Goal: Task Accomplishment & Management: Manage account settings

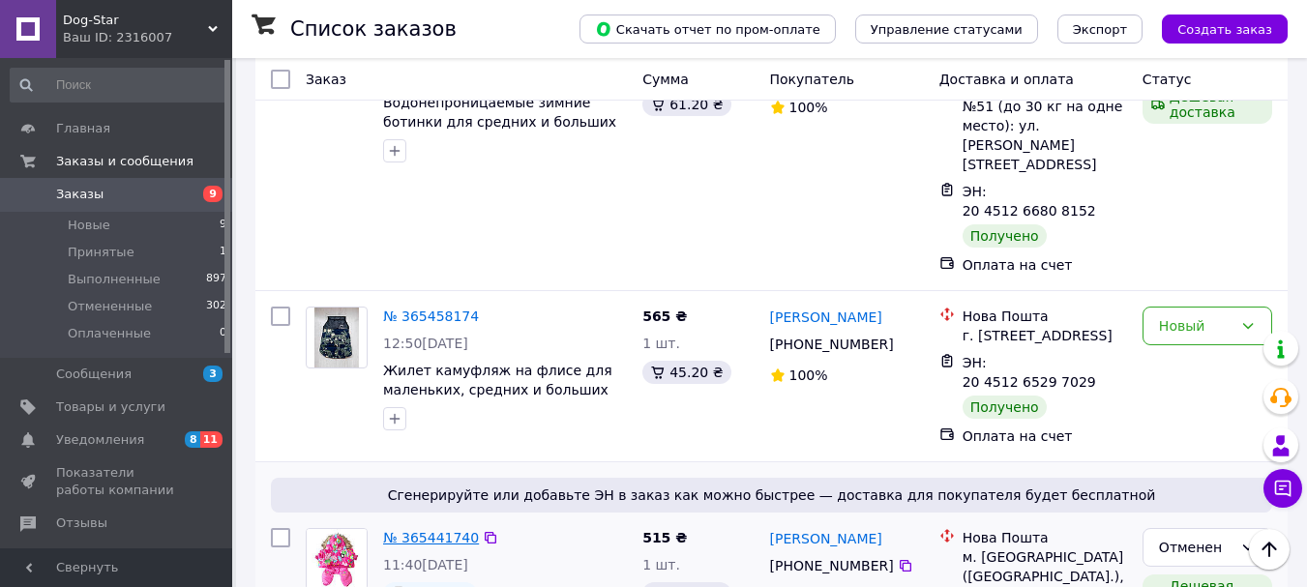
scroll to position [1064, 0]
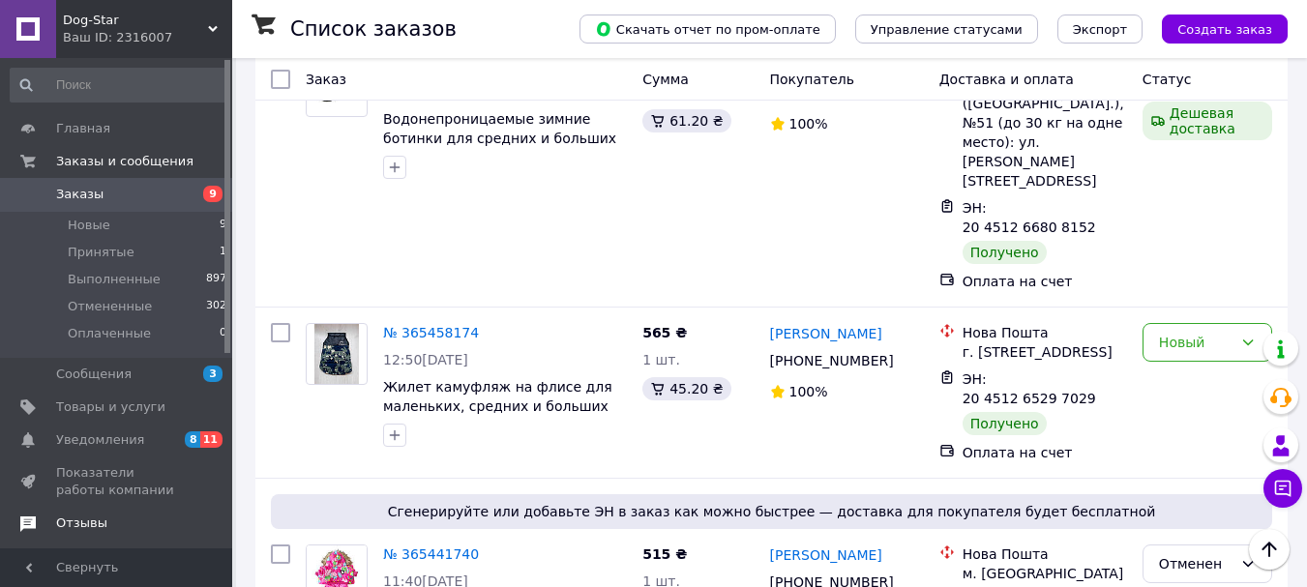
click at [95, 516] on span "Отзывы" at bounding box center [81, 523] width 51 height 17
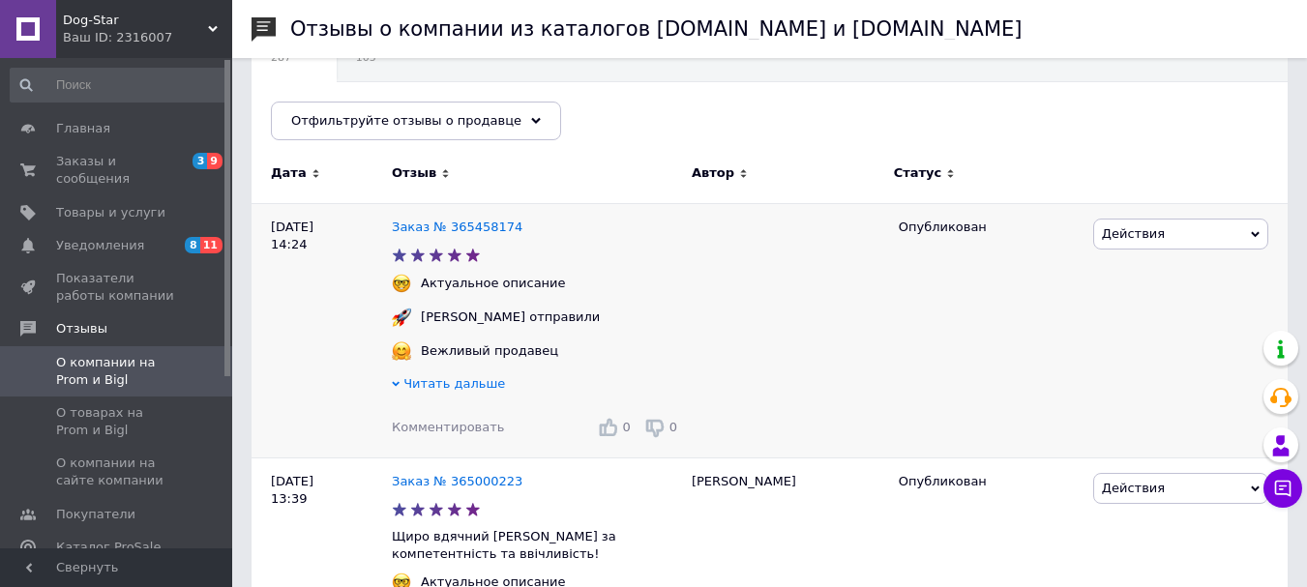
scroll to position [97, 0]
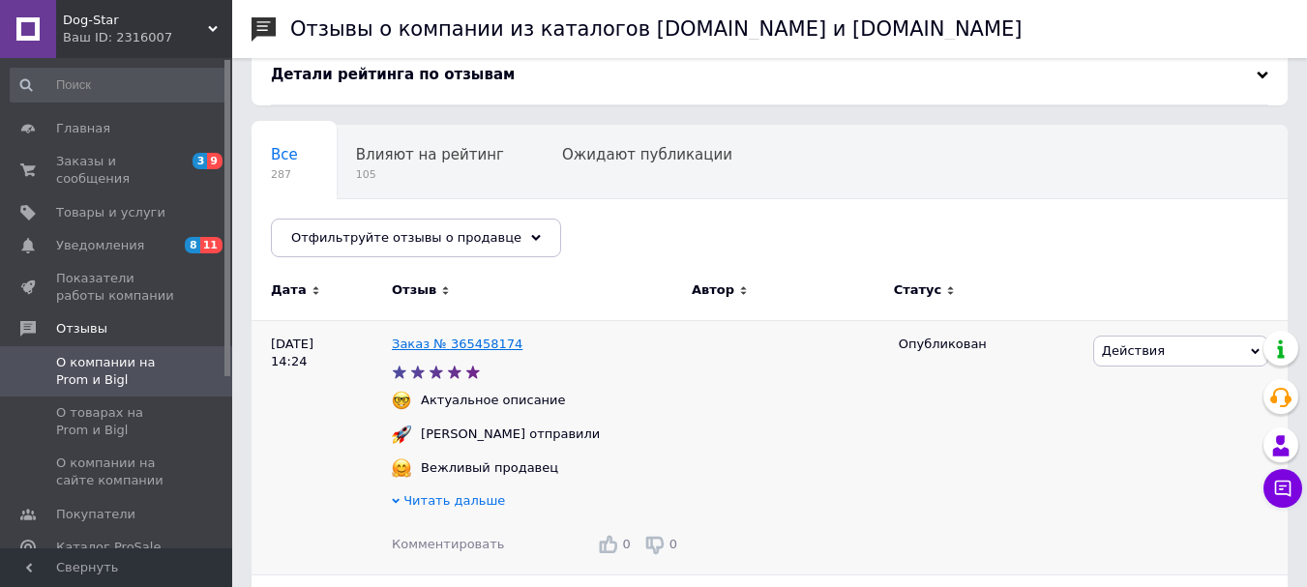
click at [453, 345] on link "Заказ № 365458174" at bounding box center [457, 344] width 131 height 15
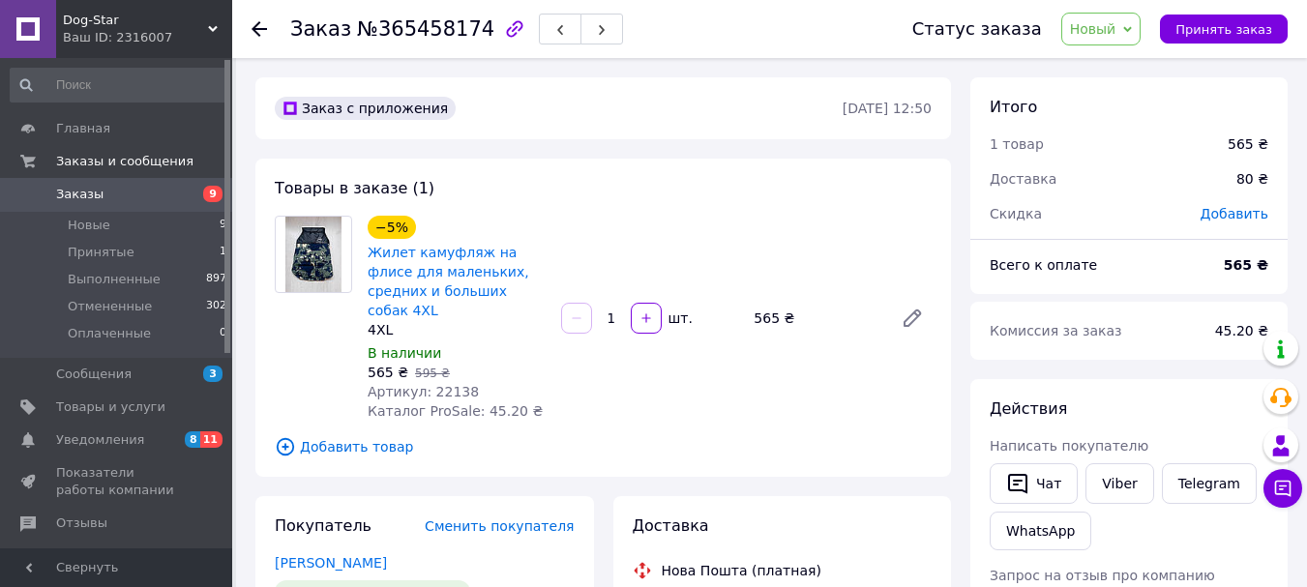
click at [1132, 29] on icon at bounding box center [1127, 29] width 9 height 6
click at [1110, 93] on li "Выполнен" at bounding box center [1113, 96] width 103 height 29
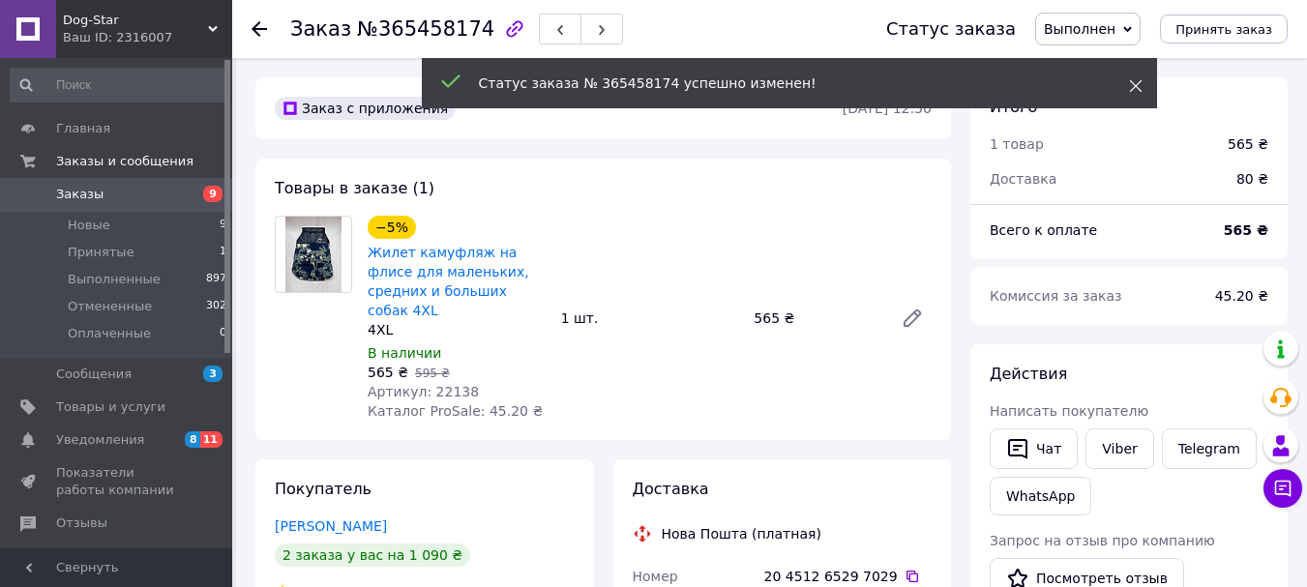
click at [1134, 85] on use at bounding box center [1135, 86] width 13 height 13
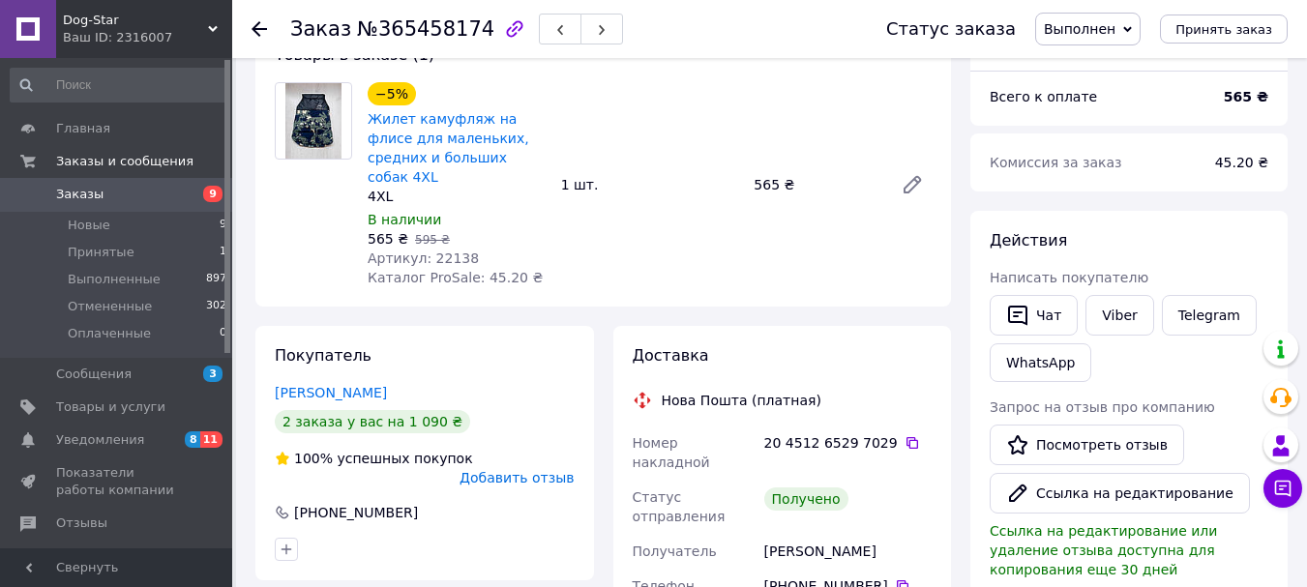
scroll to position [193, 0]
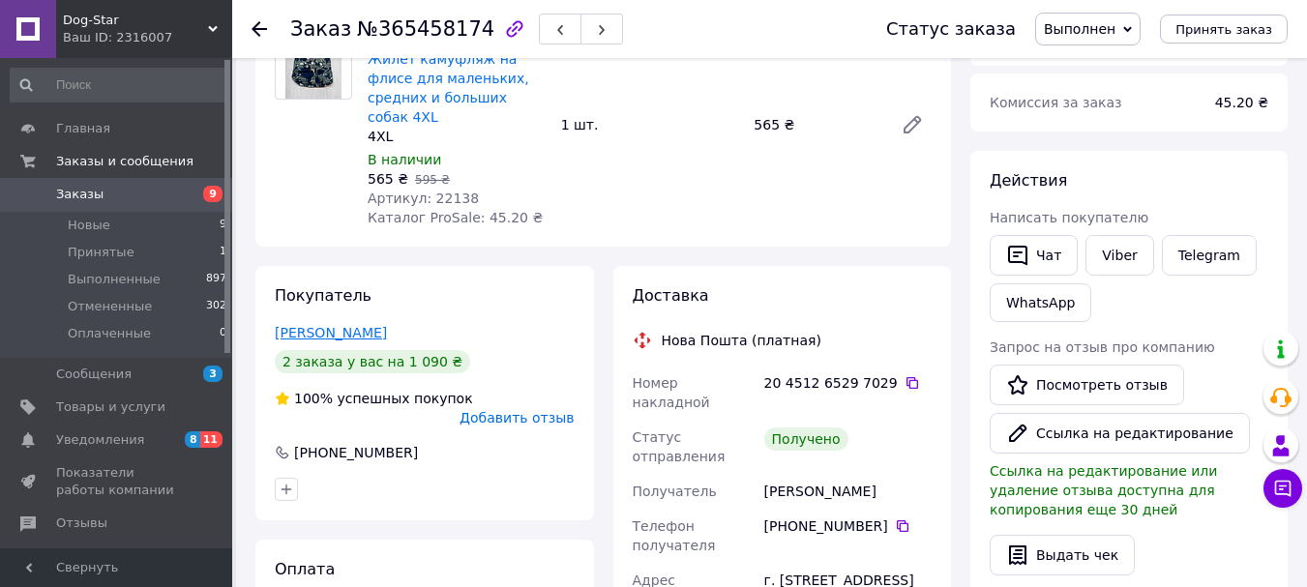
click at [342, 325] on link "Склярова Светлана" at bounding box center [331, 332] width 112 height 15
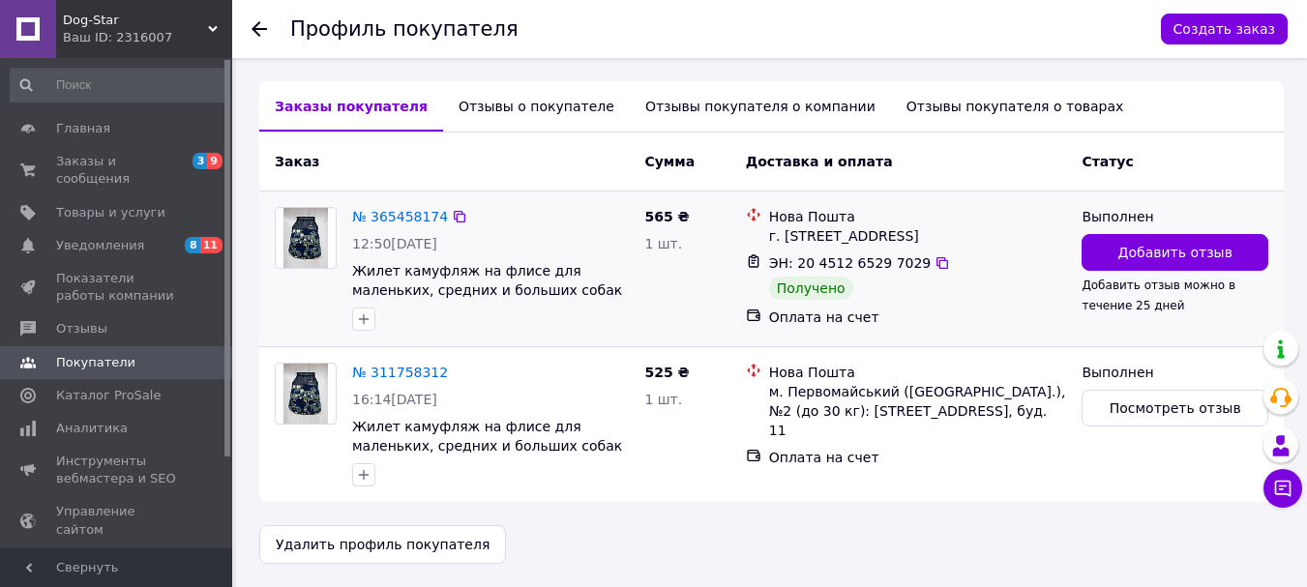
scroll to position [338, 0]
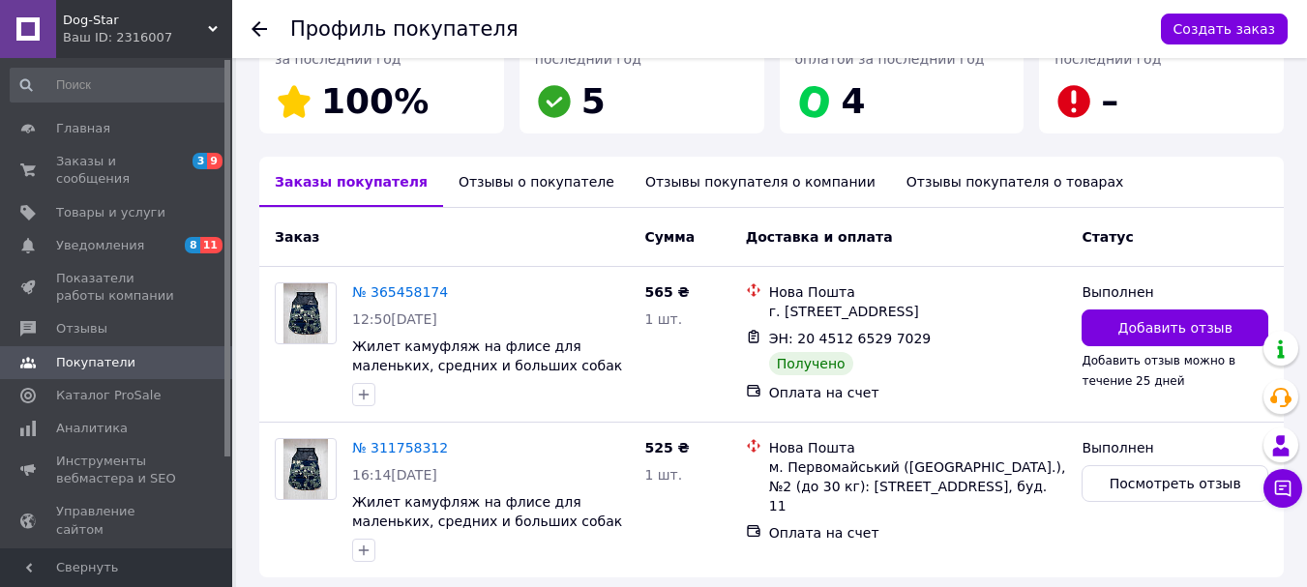
click at [695, 186] on div "Отзывы покупателя о компании" at bounding box center [760, 182] width 261 height 50
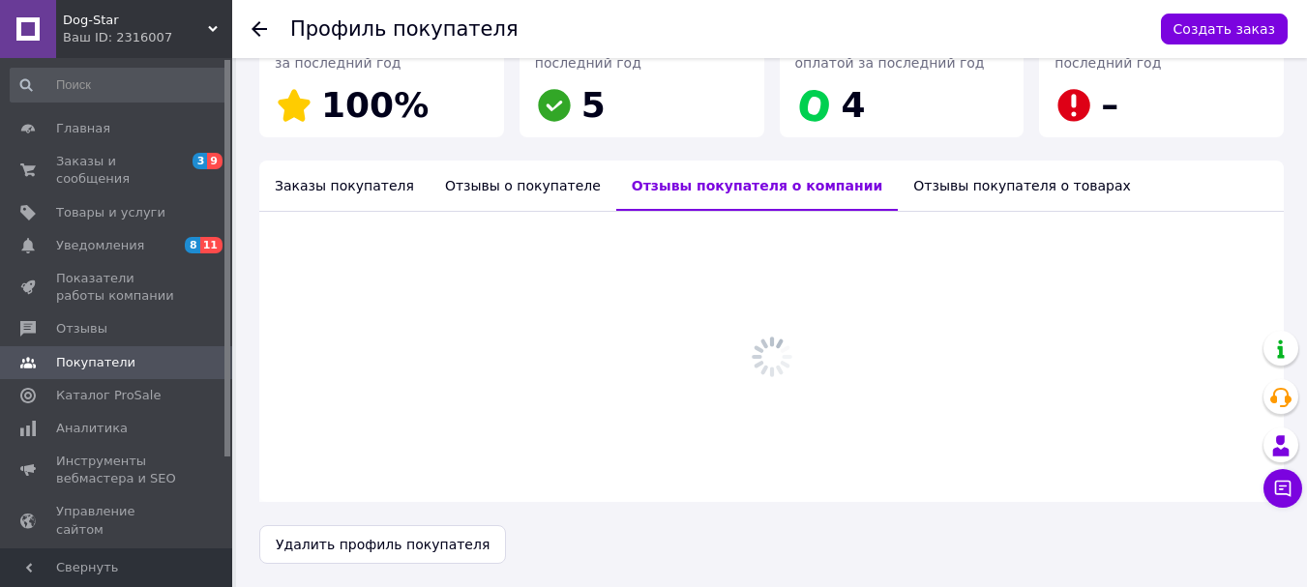
scroll to position [319, 0]
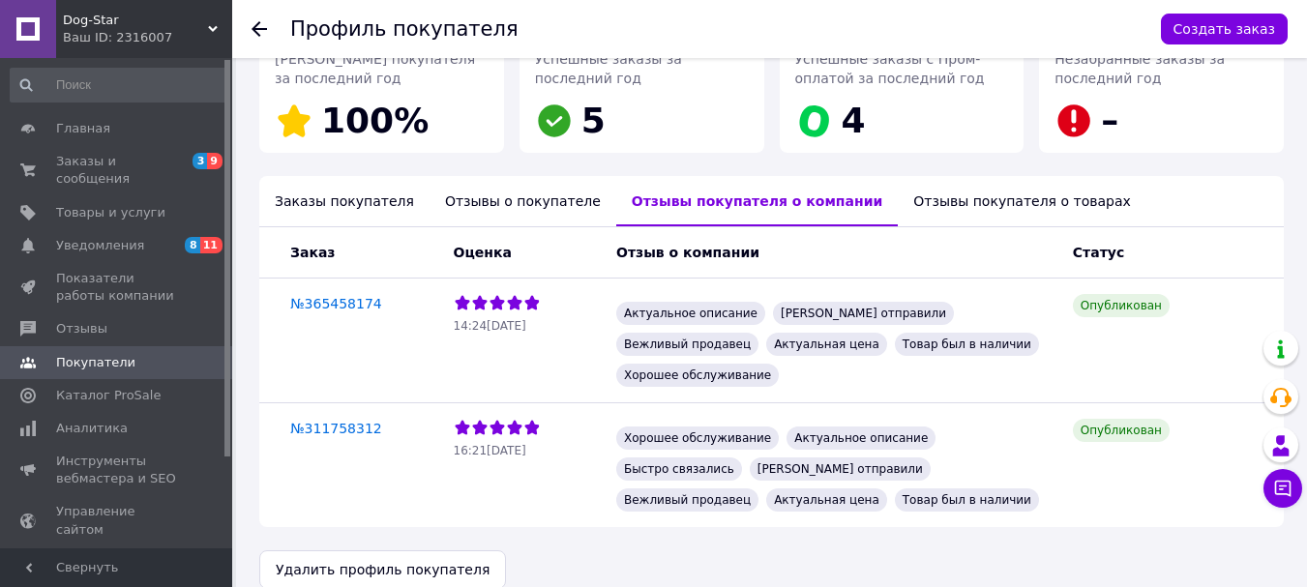
click at [508, 205] on div "Отзывы о покупателе" at bounding box center [522, 201] width 187 height 50
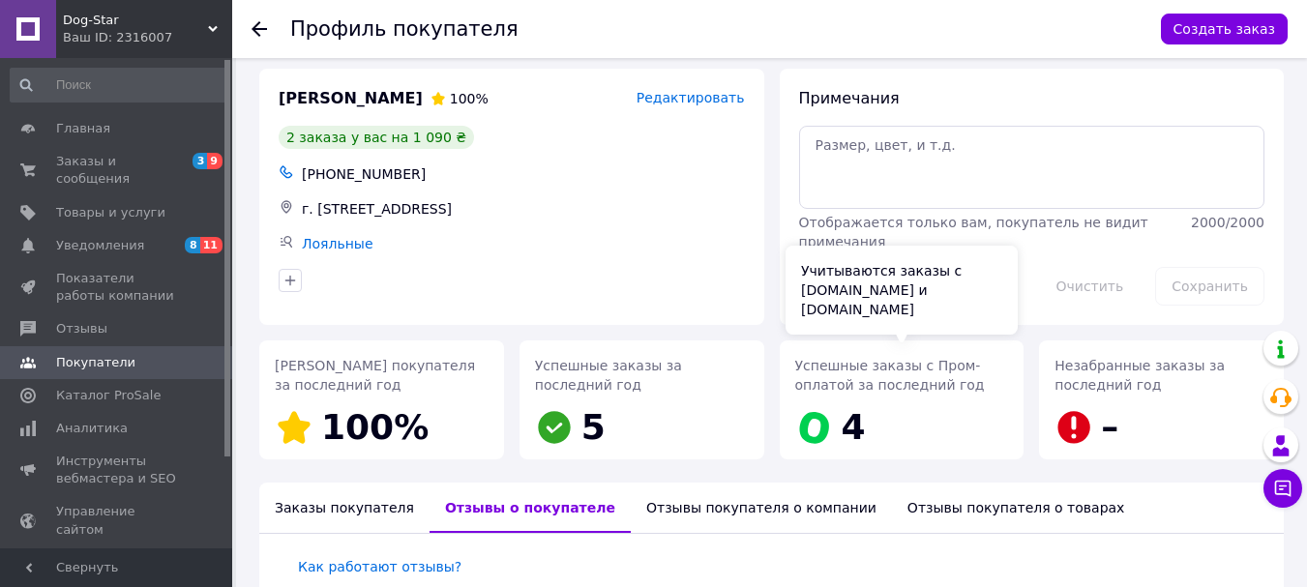
scroll to position [0, 0]
